Goal: Task Accomplishment & Management: Manage account settings

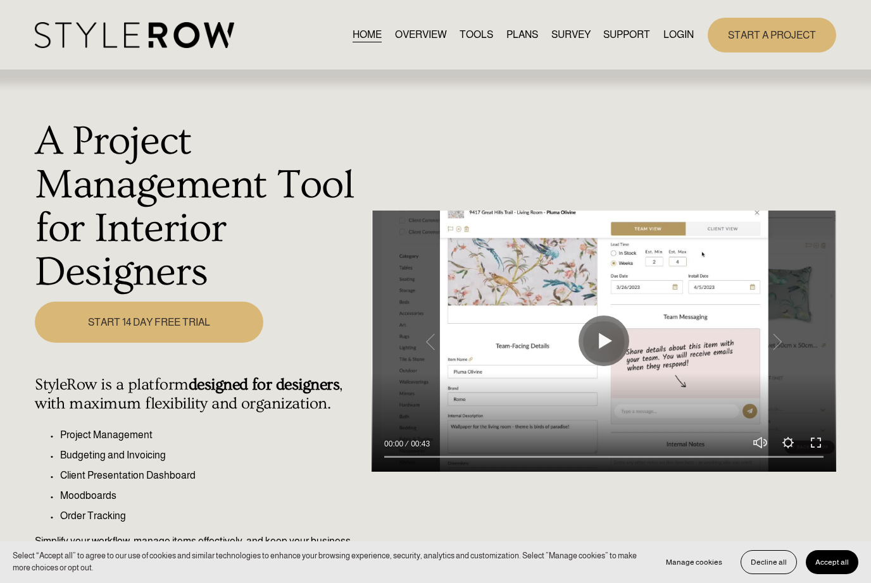
click at [679, 32] on link "LOGIN" at bounding box center [678, 35] width 30 height 17
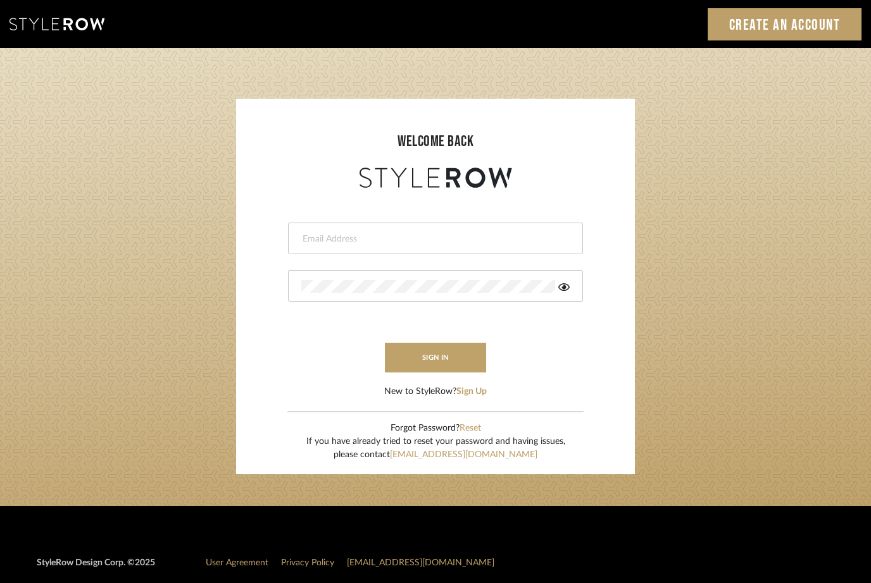
type input "Stacie@artisticodesign.net"
click at [462, 352] on button "sign in" at bounding box center [435, 358] width 101 height 30
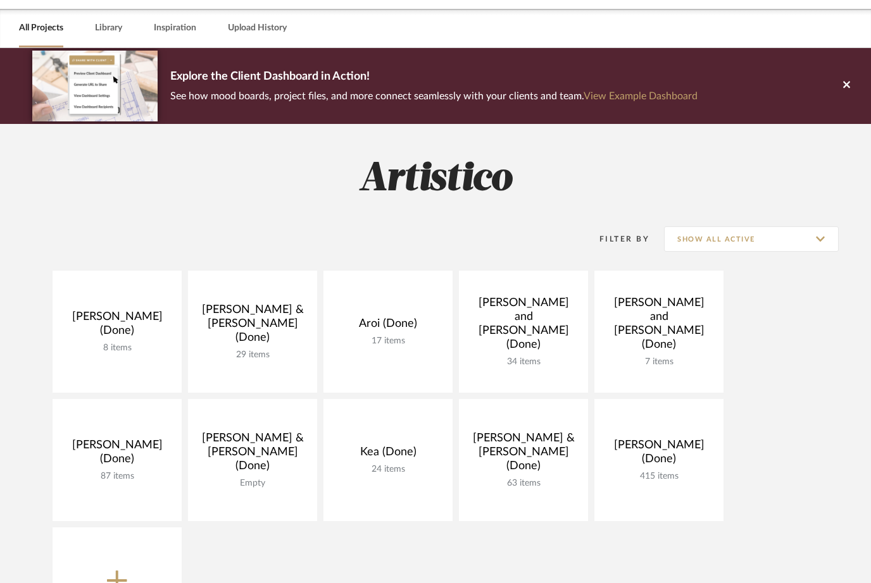
scroll to position [43, 0]
click at [810, 234] on input "Show All Active" at bounding box center [751, 238] width 175 height 25
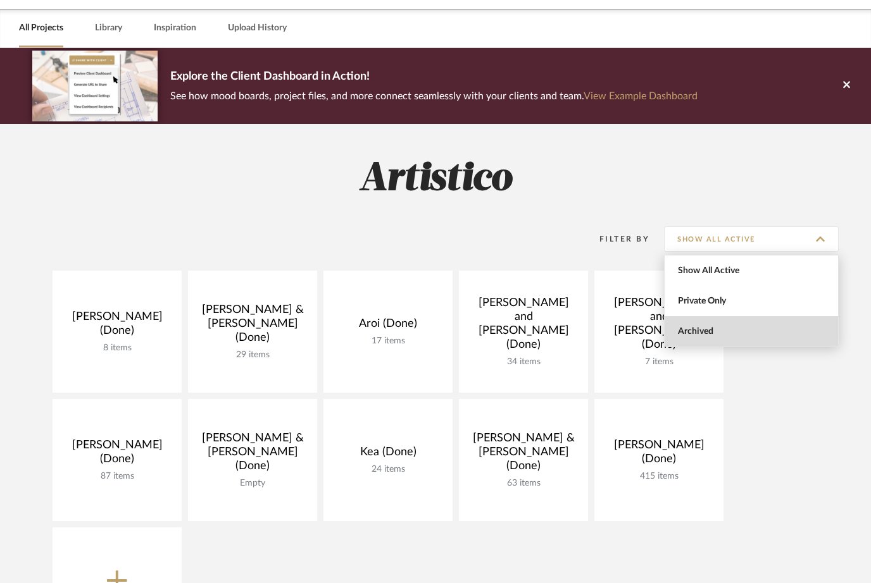
click at [741, 332] on span "Archived" at bounding box center [753, 331] width 150 height 11
type input "Archived"
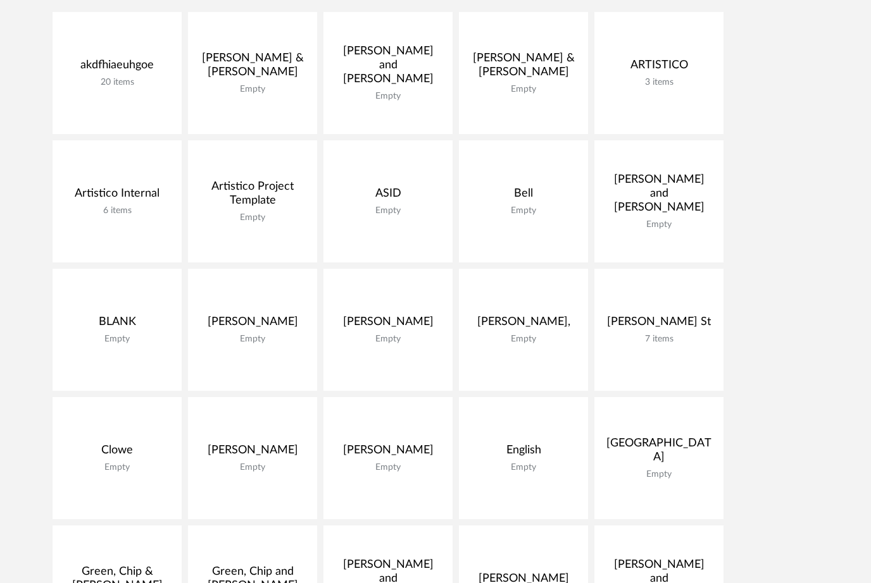
scroll to position [0, 0]
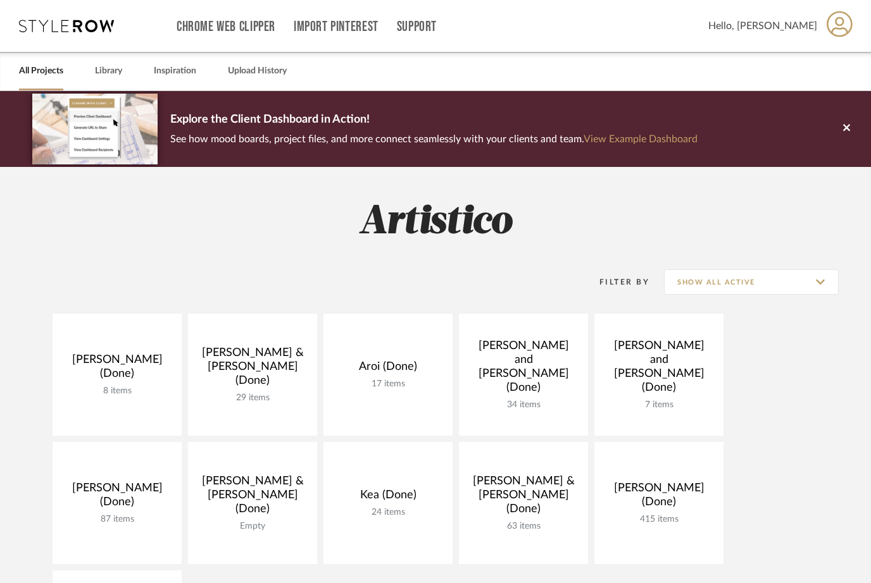
click at [804, 28] on span "Hello, [PERSON_NAME]" at bounding box center [762, 25] width 109 height 15
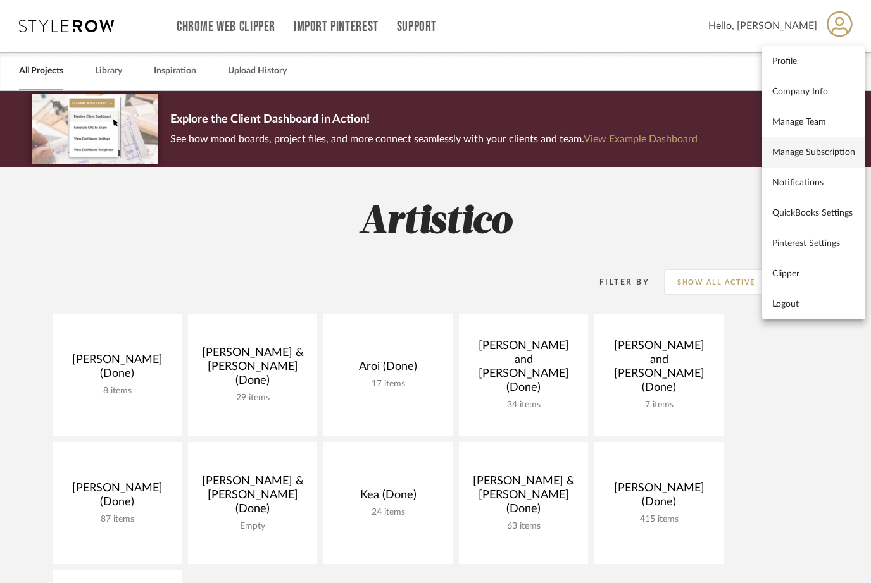
click at [817, 155] on span "Manage Subscription" at bounding box center [813, 152] width 83 height 11
